Goal: Information Seeking & Learning: Learn about a topic

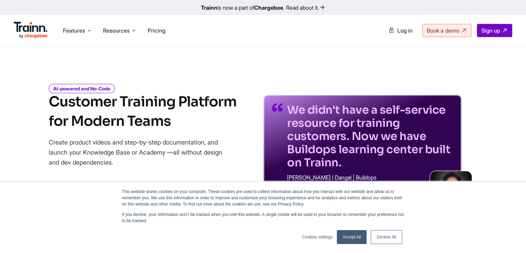
click at [355, 241] on link "Accept All" at bounding box center [352, 237] width 30 height 14
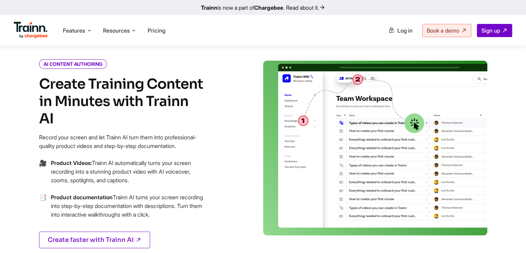
scroll to position [318, 0]
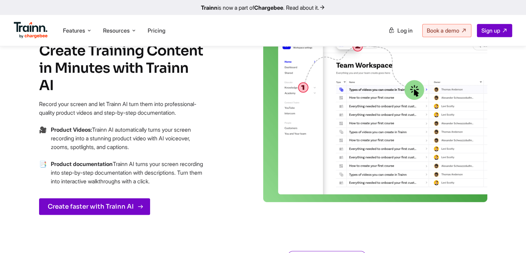
click at [87, 199] on link "Create faster with Trainn AI" at bounding box center [94, 206] width 111 height 17
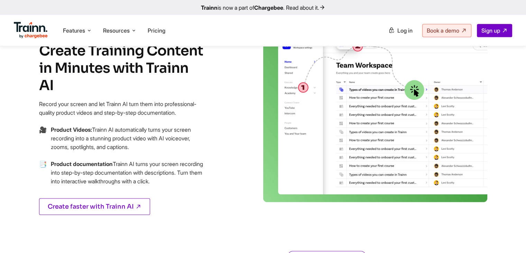
click at [388, 152] on img at bounding box center [375, 114] width 224 height 174
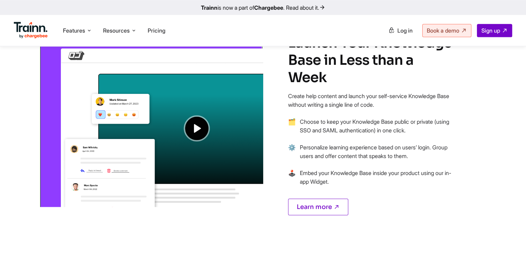
scroll to position [551, 0]
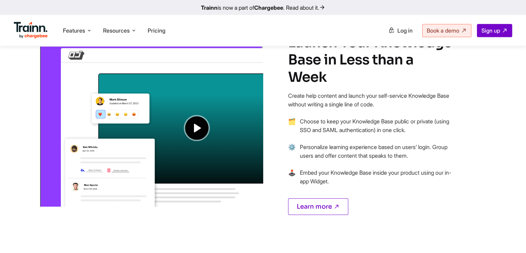
click at [195, 135] on img at bounding box center [151, 113] width 224 height 188
click at [192, 130] on img at bounding box center [151, 113] width 224 height 188
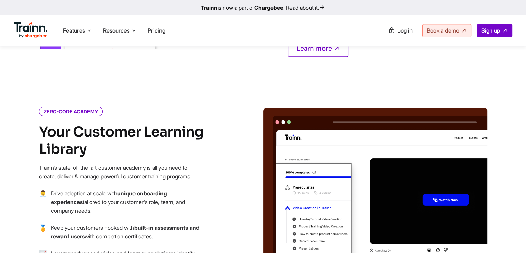
scroll to position [775, 0]
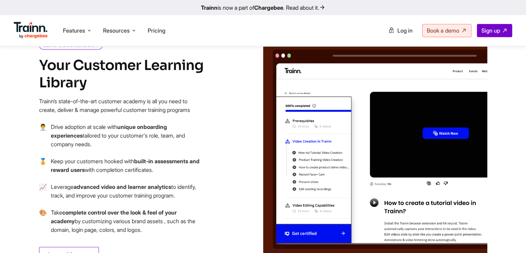
click at [326, 132] on img at bounding box center [375, 148] width 224 height 213
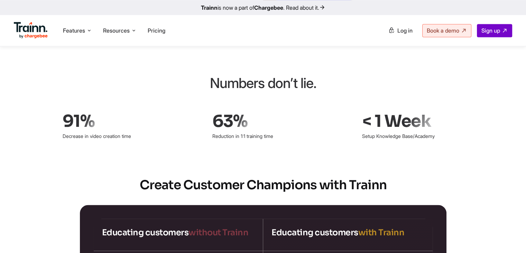
scroll to position [1016, 0]
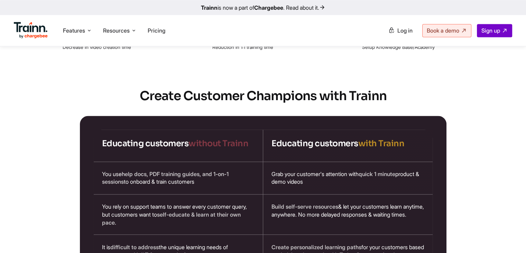
scroll to position [1106, 0]
click at [264, 88] on h2 "Create Customer Champions with Trainn" at bounding box center [263, 95] width 498 height 17
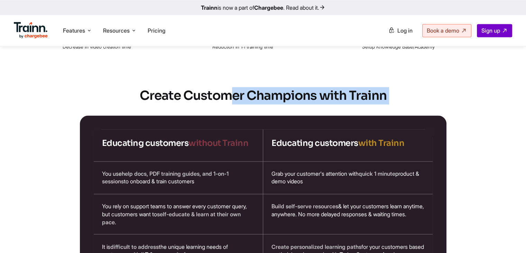
click at [264, 88] on h2 "Create Customer Champions with Trainn" at bounding box center [263, 95] width 498 height 17
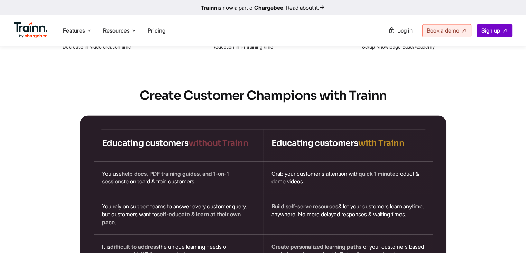
click at [214, 139] on span "without Trainn" at bounding box center [219, 143] width 60 height 10
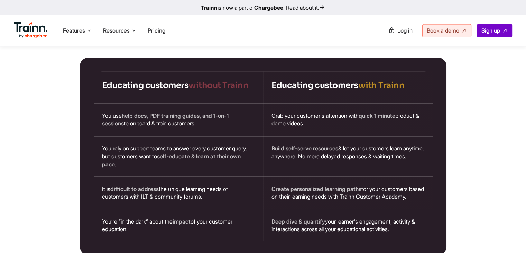
scroll to position [1165, 0]
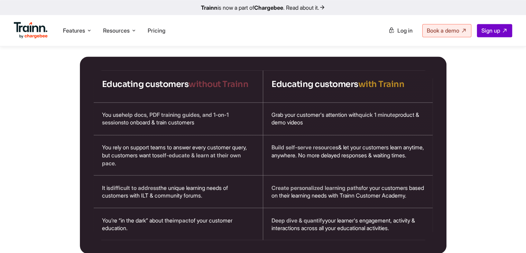
click at [174, 117] on div "You use help docs, PDF training guides, and 1-on-1 sessions to onboard & train …" at bounding box center [179, 118] width 170 height 32
click at [295, 105] on div "Grab your customer's attention with quick 1 minute product & demo videos" at bounding box center [348, 118] width 170 height 32
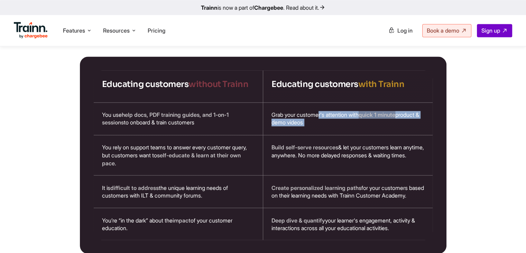
click at [295, 105] on div "Grab your customer's attention with quick 1 minute product & demo videos" at bounding box center [348, 118] width 170 height 32
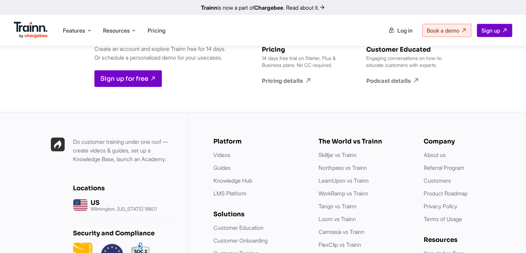
scroll to position [1873, 0]
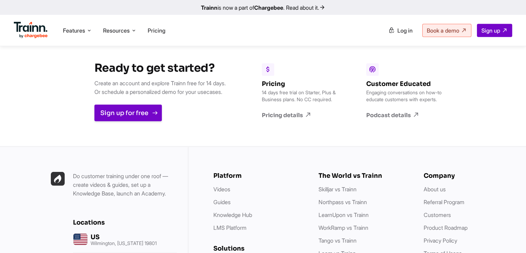
click at [137, 113] on link "Sign up for free" at bounding box center [127, 113] width 67 height 17
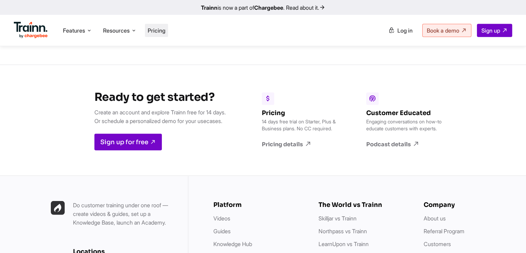
click at [157, 28] on span "Pricing" at bounding box center [157, 30] width 18 height 7
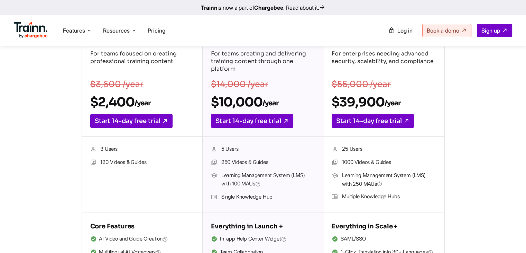
scroll to position [139, 0]
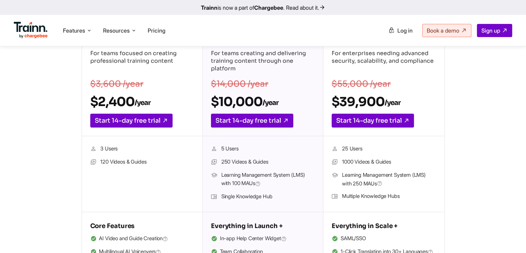
click at [120, 162] on li "120 Videos & Guides" at bounding box center [142, 161] width 104 height 9
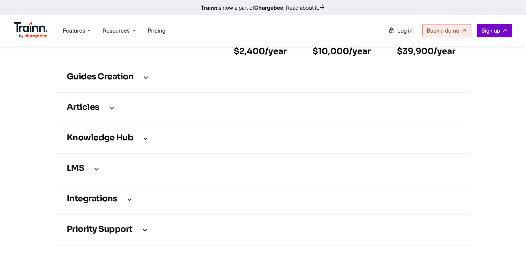
scroll to position [977, 0]
click at [137, 92] on td "Guides creation" at bounding box center [263, 77] width 415 height 30
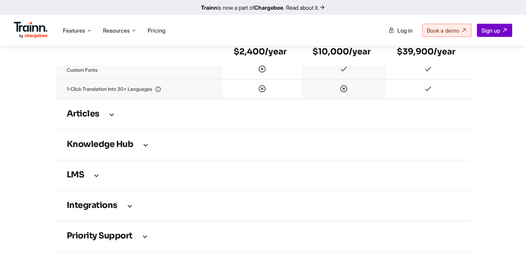
scroll to position [1323, 0]
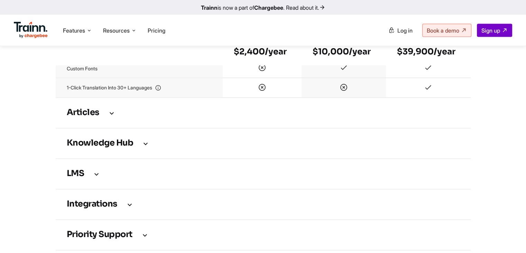
click at [108, 117] on icon at bounding box center [112, 113] width 8 height 8
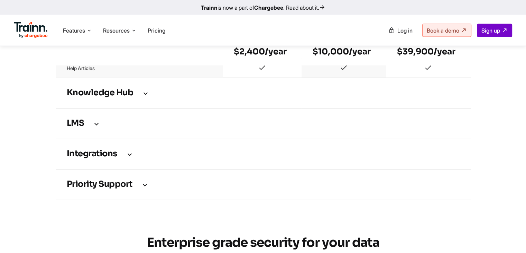
scroll to position [1393, 0]
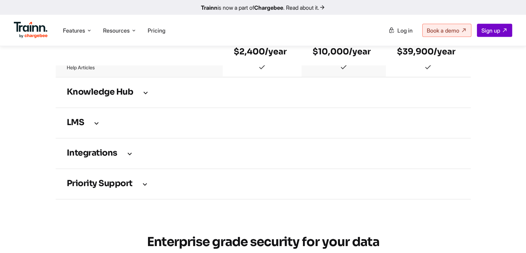
click at [100, 169] on td "Integrations" at bounding box center [263, 153] width 415 height 30
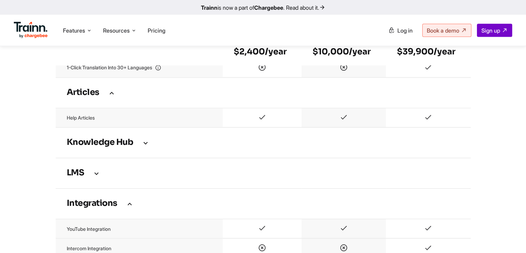
scroll to position [1315, 0]
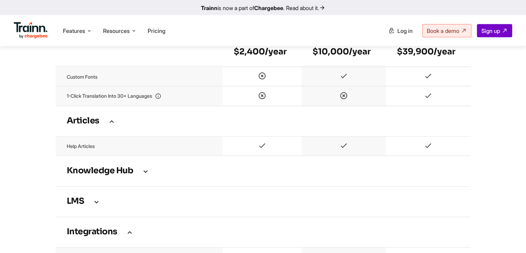
click at [94, 205] on icon at bounding box center [96, 201] width 8 height 8
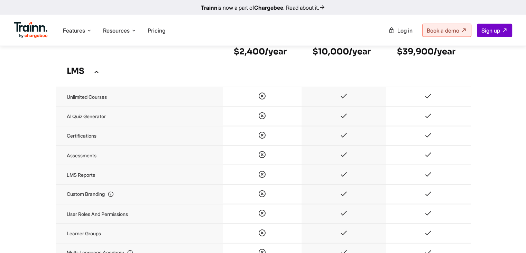
scroll to position [1447, 0]
